Goal: Task Accomplishment & Management: Manage account settings

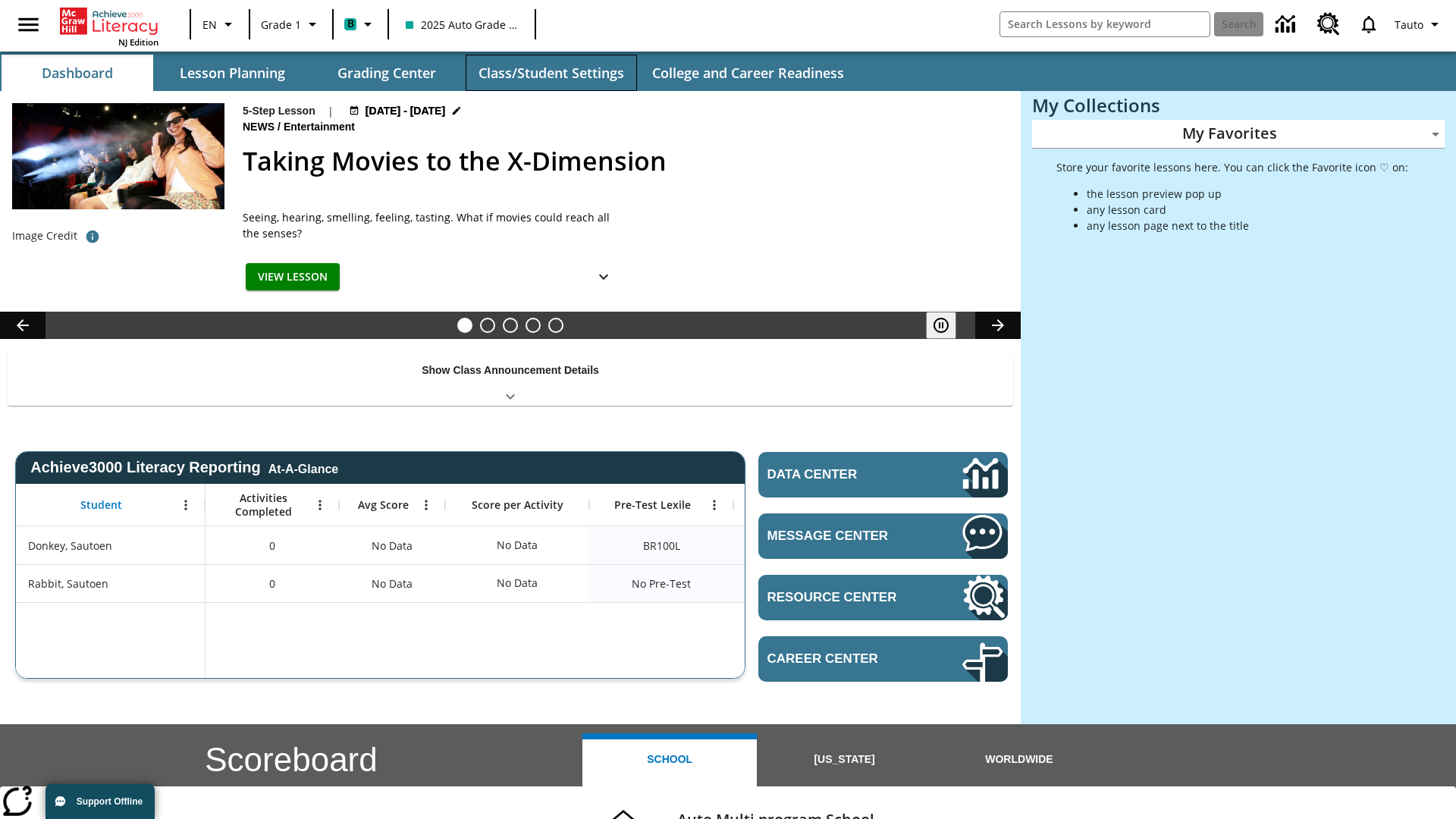
click at [550, 73] on button "Class/Student Settings" at bounding box center [551, 73] width 171 height 36
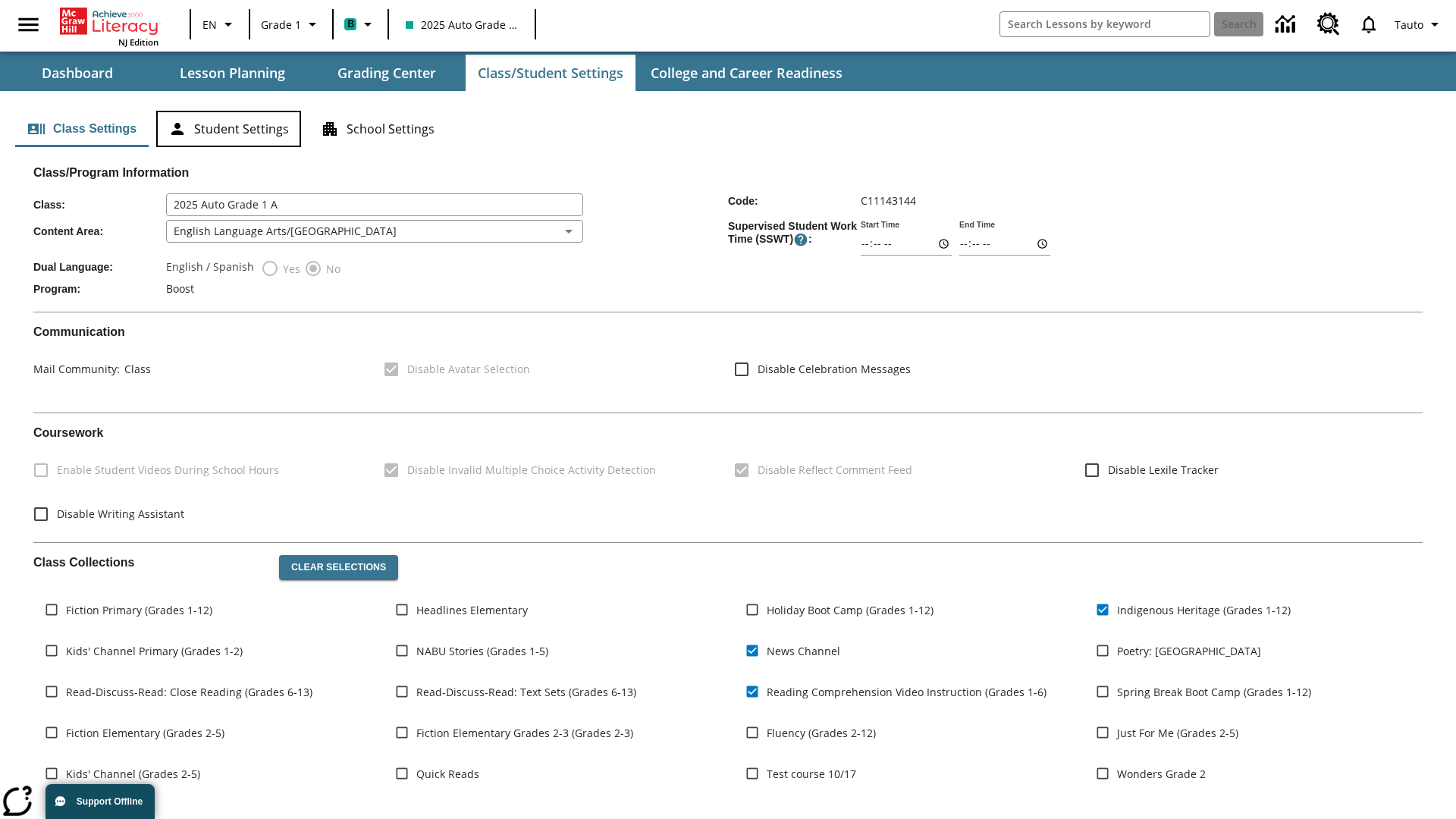
click at [228, 129] on button "Student Settings" at bounding box center [228, 129] width 145 height 36
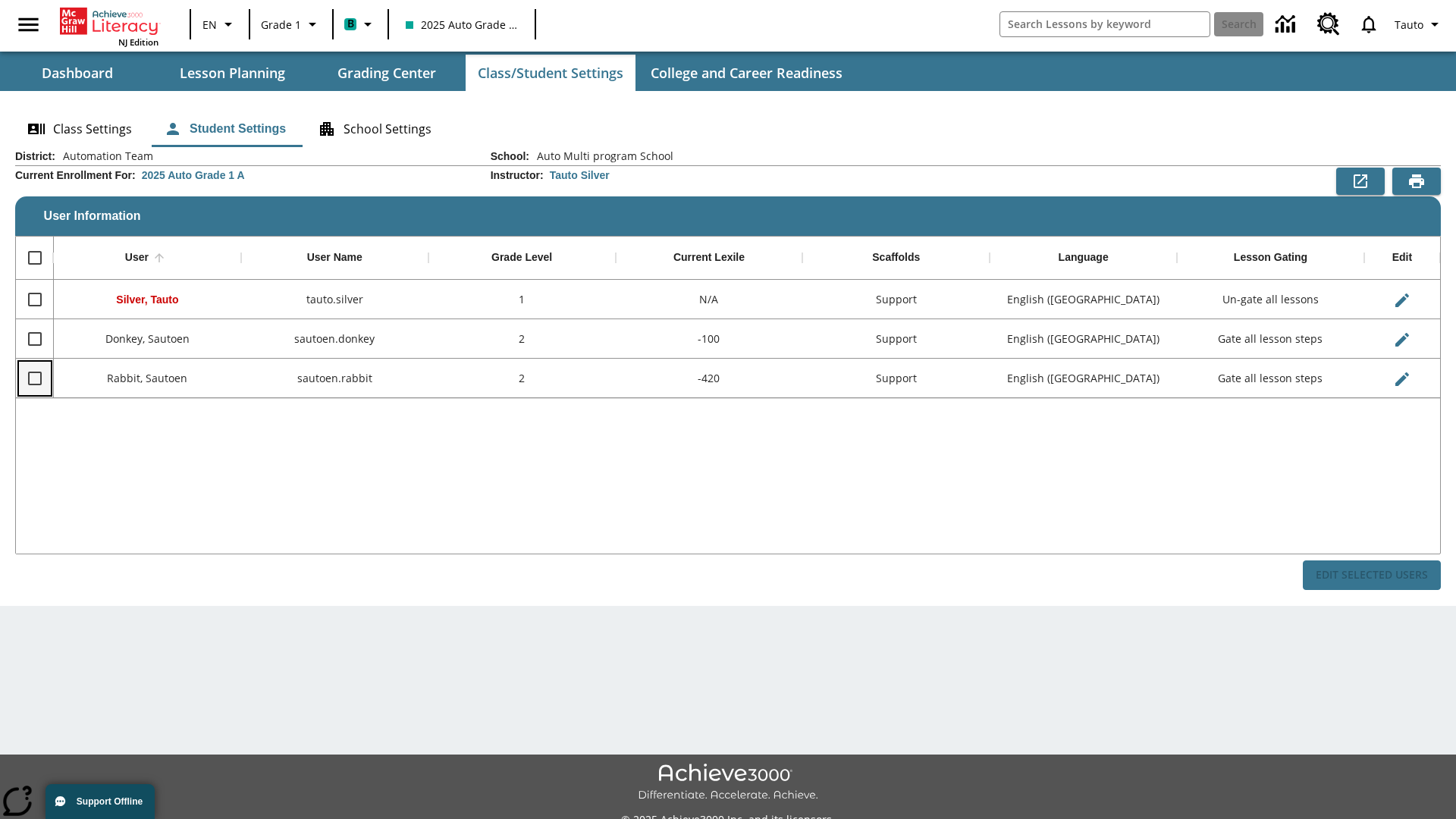
click at [34, 377] on input "Select row" at bounding box center [35, 378] width 32 height 32
checkbox input "true"
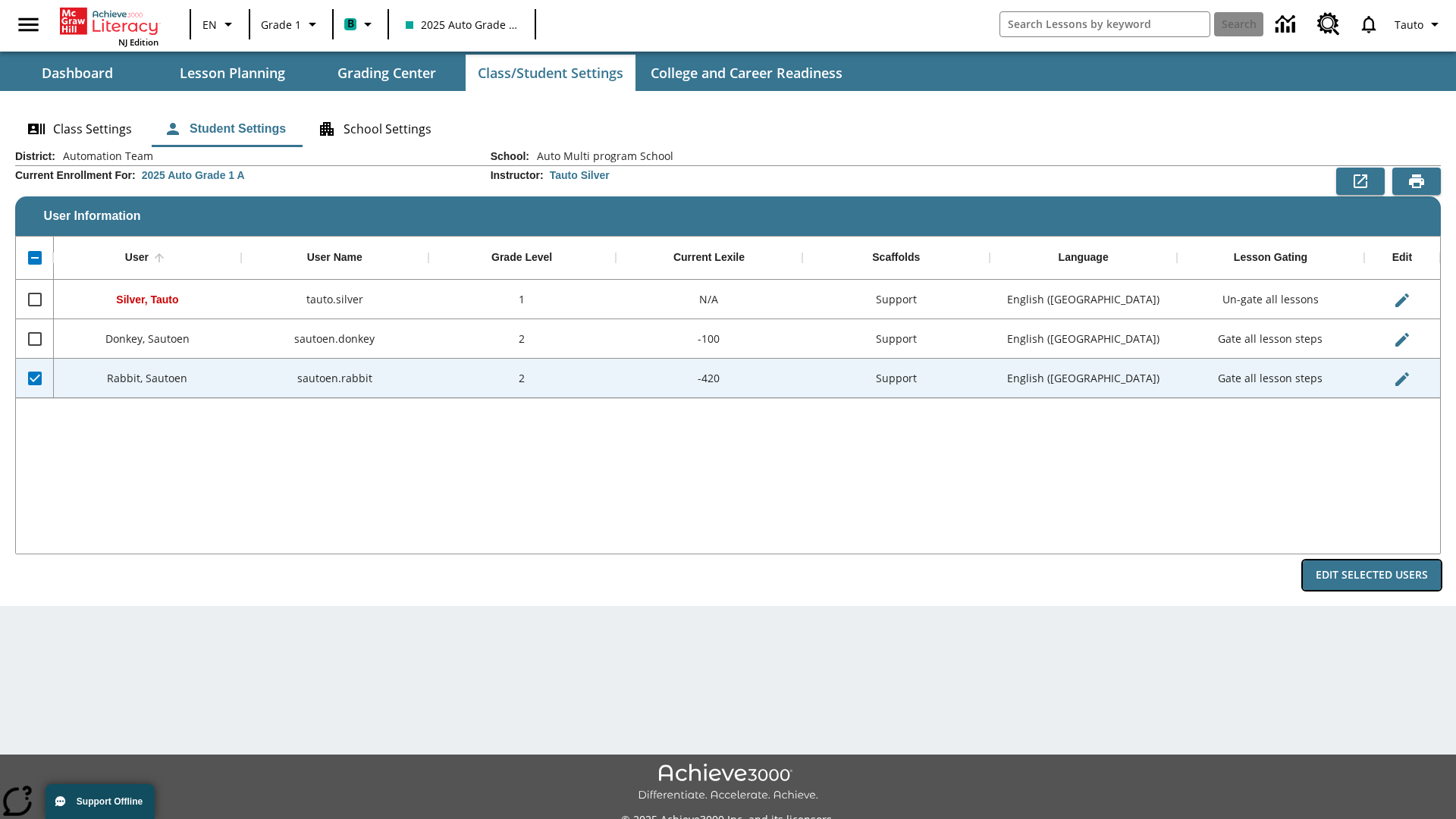
click at [1372, 575] on button "Edit Selected Users" at bounding box center [1372, 575] width 138 height 29
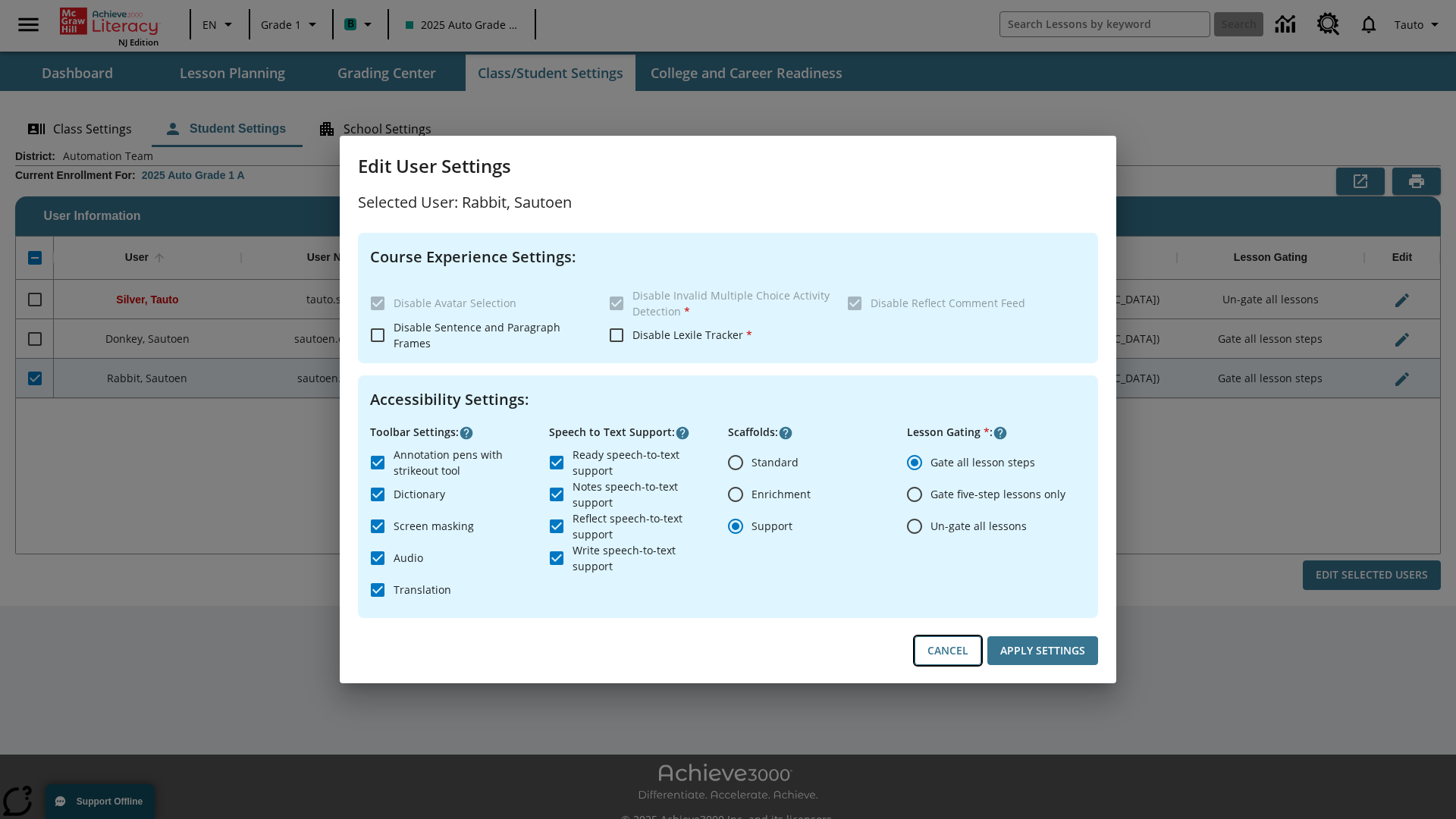
click at [948, 651] on button "Cancel" at bounding box center [948, 650] width 67 height 29
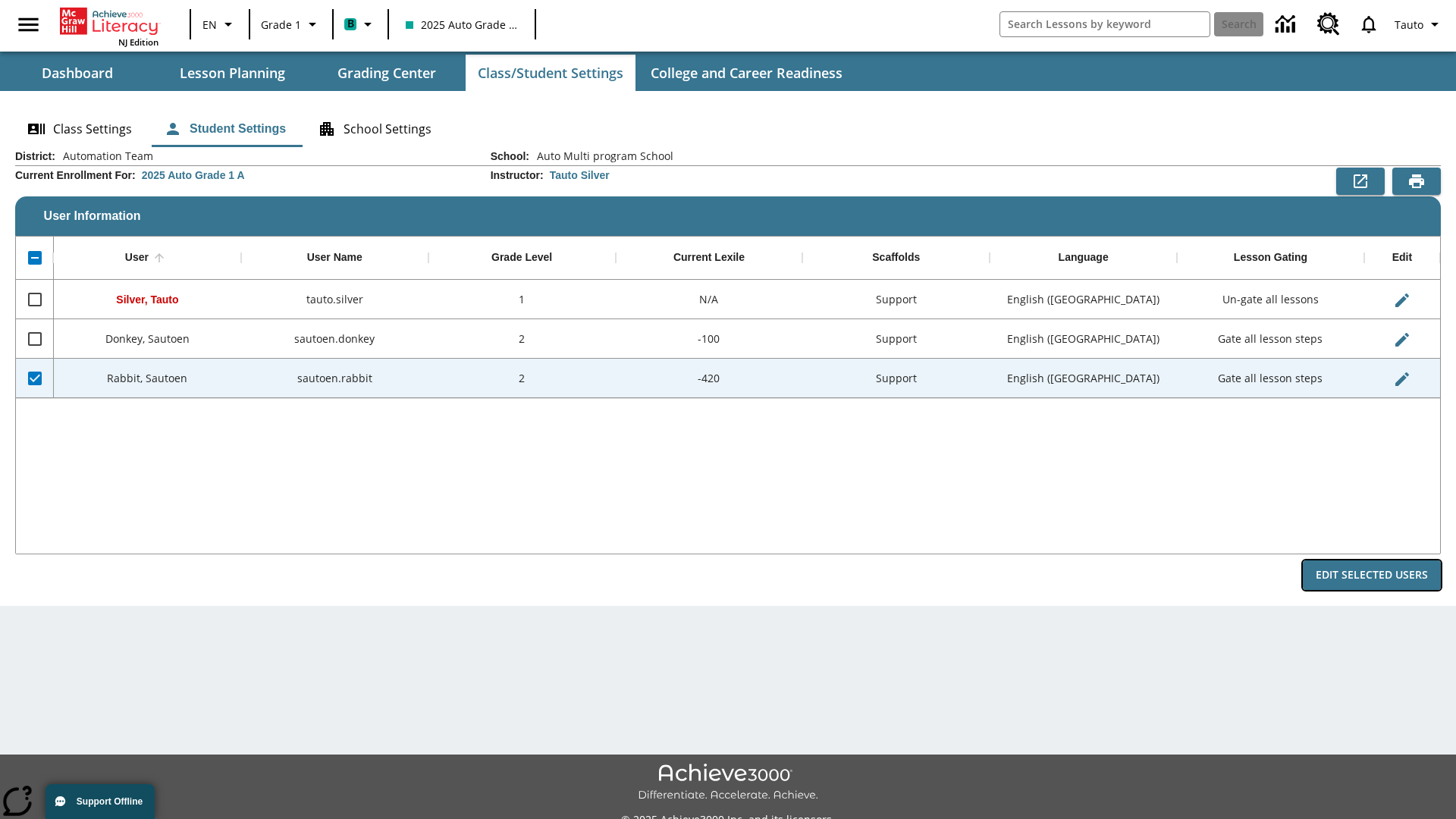
click at [1372, 575] on button "Edit Selected Users" at bounding box center [1372, 575] width 138 height 29
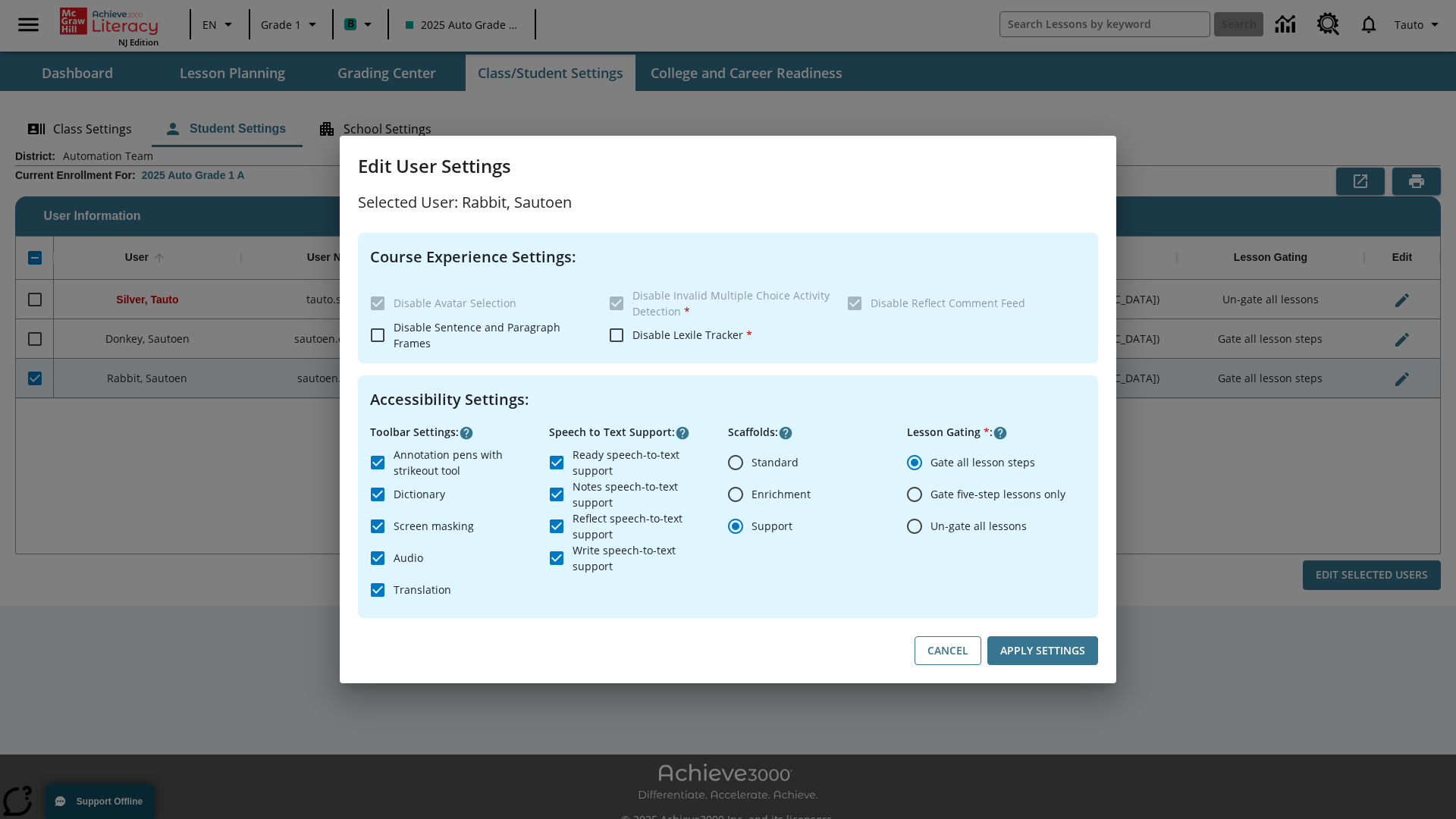
click at [557, 461] on input "Ready speech-to-text support" at bounding box center [557, 462] width 32 height 32
click at [1043, 651] on button "Apply Settings" at bounding box center [1043, 650] width 111 height 29
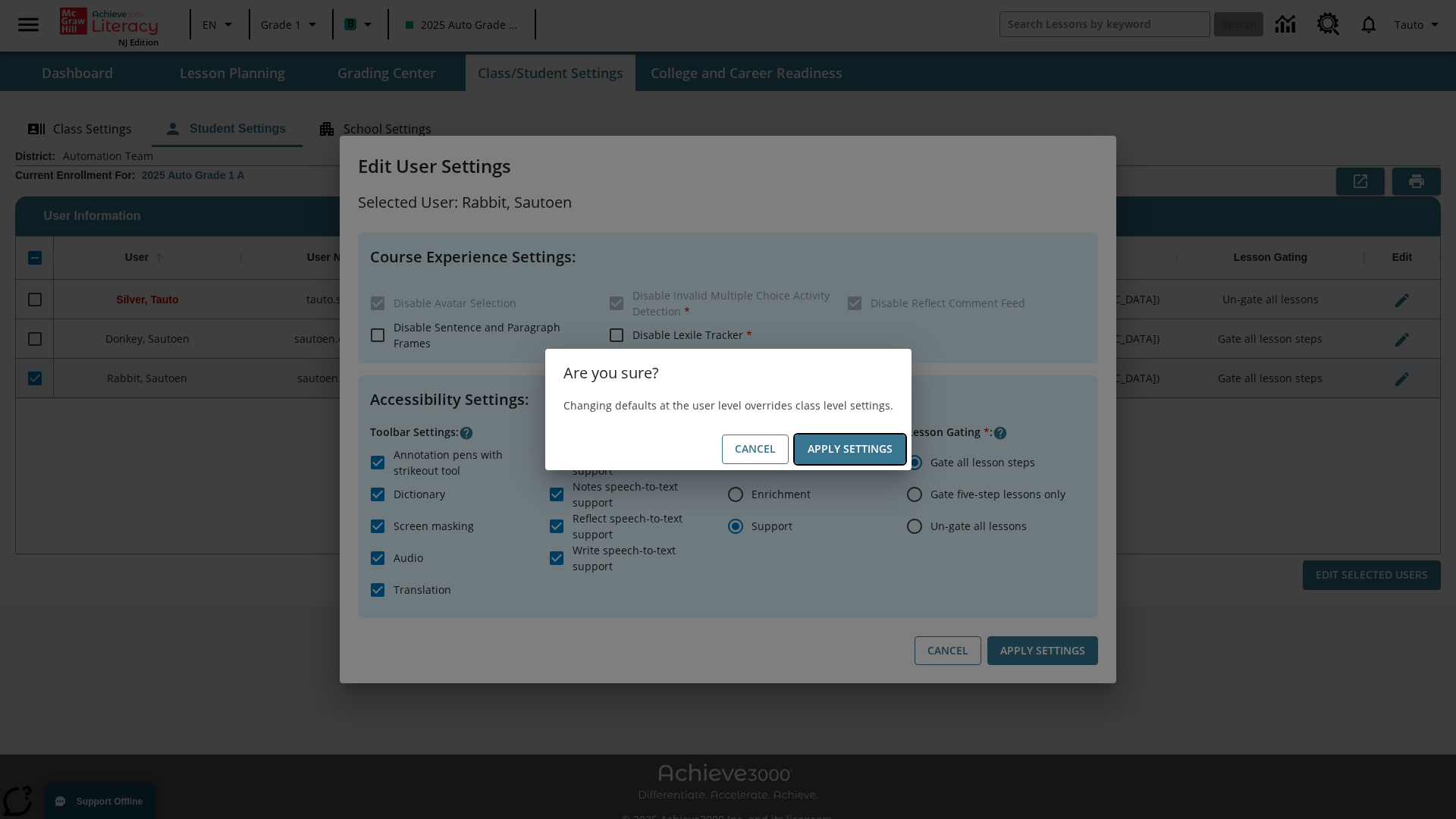
click at [849, 449] on button "Apply Settings" at bounding box center [850, 449] width 111 height 29
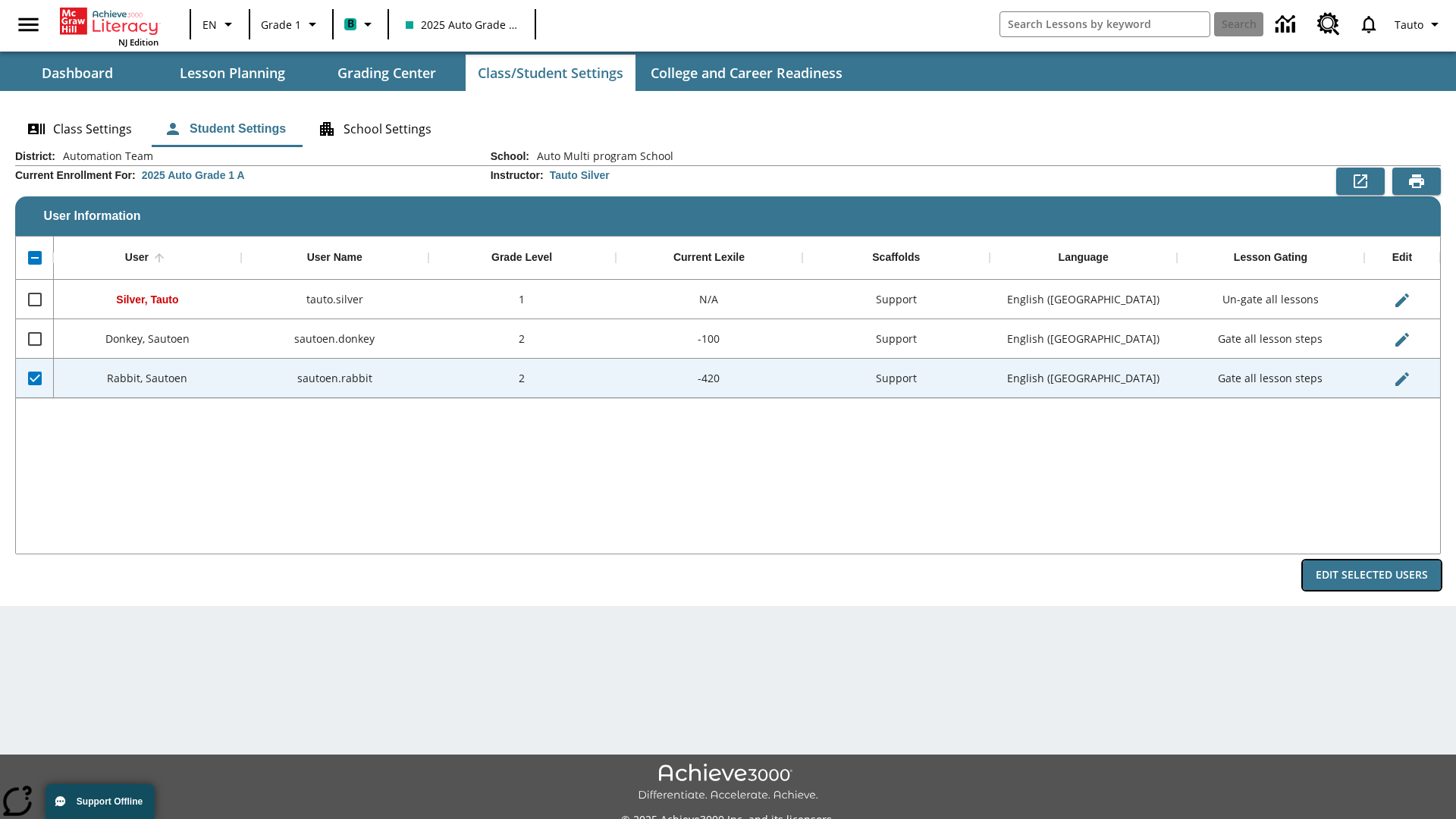
checkbox input "true"
checkbox input "false"
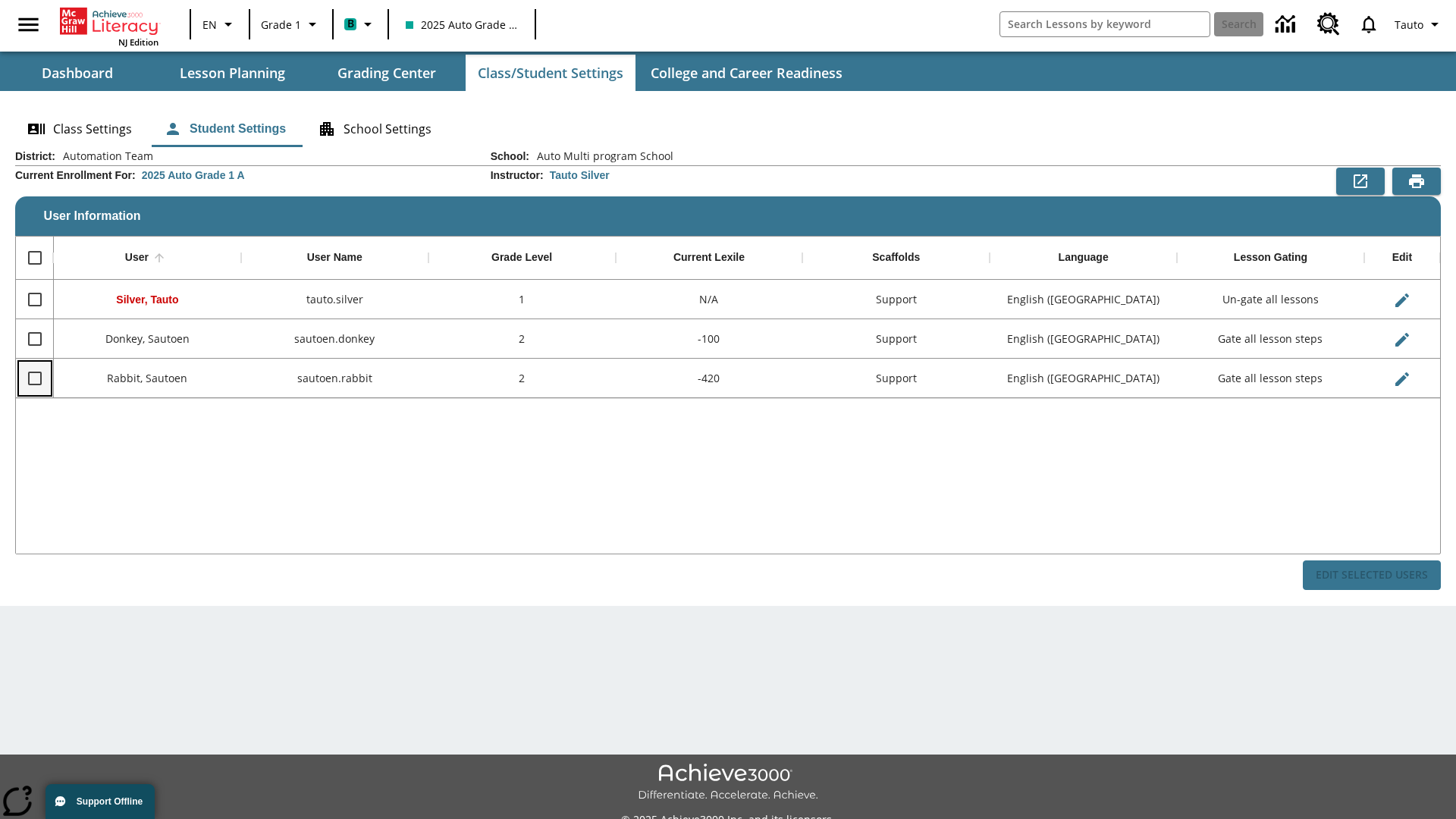
click at [34, 377] on input "Select row" at bounding box center [35, 378] width 32 height 32
checkbox input "true"
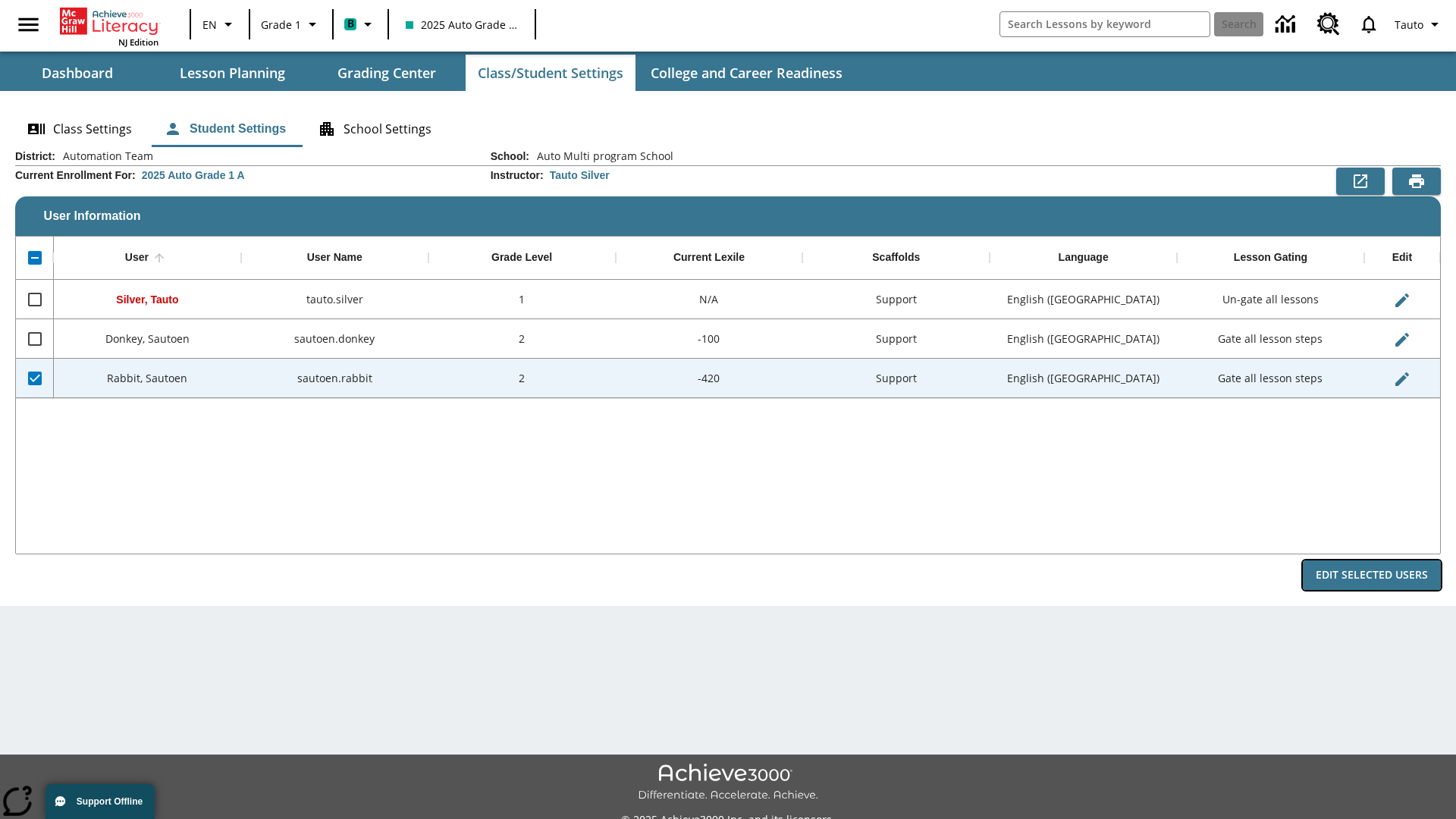
click at [1372, 575] on button "Edit Selected Users" at bounding box center [1372, 575] width 138 height 29
